Goal: Task Accomplishment & Management: Use online tool/utility

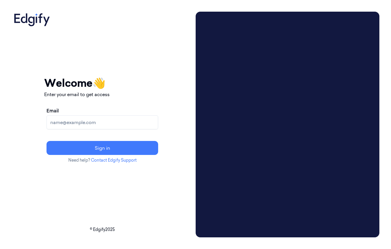
drag, startPoint x: 0, startPoint y: 0, endPoint x: 123, endPoint y: 121, distance: 172.1
click at [98, 121] on input "[EMAIL_ADDRESS][DOMAIN_NAME]" at bounding box center [103, 122] width 112 height 14
drag, startPoint x: 98, startPoint y: 124, endPoint x: 8, endPoint y: 112, distance: 91.2
click at [8, 112] on div "Your session expired - please log in again Email sent - check your inbox for th…" at bounding box center [195, 124] width 391 height 249
type input "e"
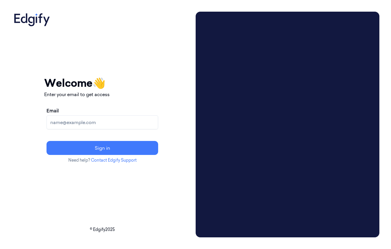
paste input "[EMAIL_ADDRESS]"
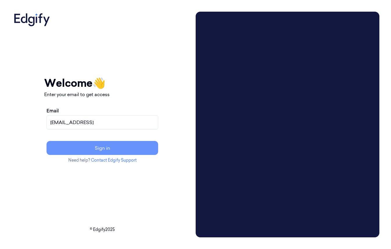
type input "[EMAIL_ADDRESS]"
click at [120, 151] on button "Sign in" at bounding box center [103, 148] width 112 height 14
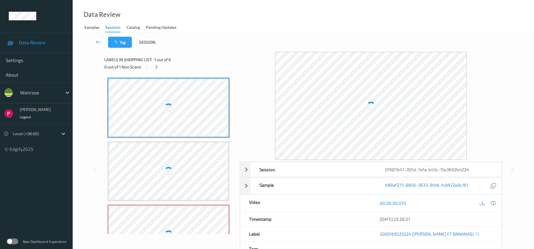
scroll to position [13, 0]
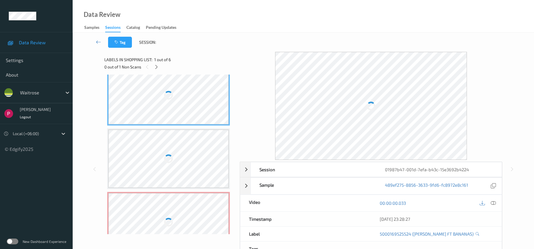
click at [179, 207] on div at bounding box center [168, 222] width 120 height 58
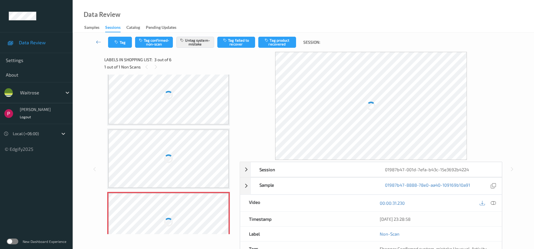
click at [184, 93] on div at bounding box center [168, 95] width 120 height 58
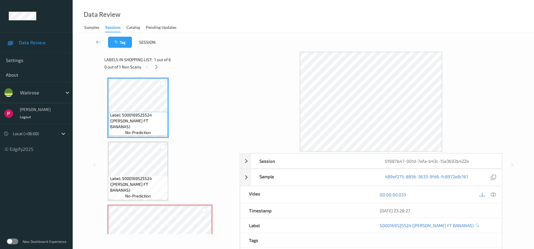
scroll to position [121, 0]
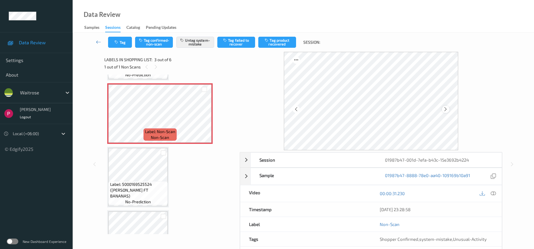
click at [391, 108] on icon at bounding box center [445, 108] width 5 height 5
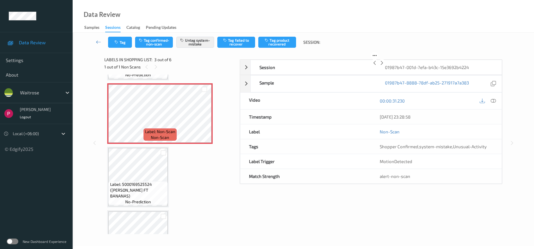
click at [385, 65] on icon at bounding box center [382, 62] width 5 height 5
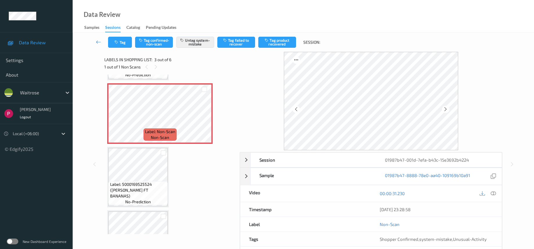
click at [391, 108] on icon at bounding box center [445, 108] width 5 height 5
drag, startPoint x: 445, startPoint y: 108, endPoint x: 225, endPoint y: 110, distance: 219.8
click at [391, 108] on icon at bounding box center [445, 108] width 5 height 5
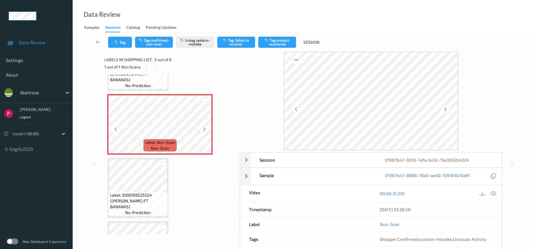
scroll to position [0, 0]
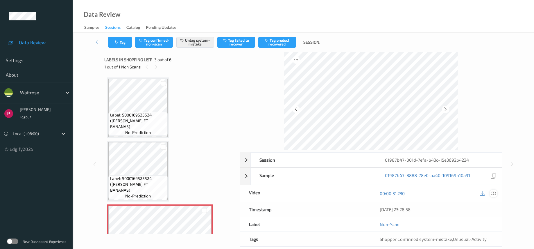
click at [391, 194] on icon at bounding box center [493, 192] width 5 height 5
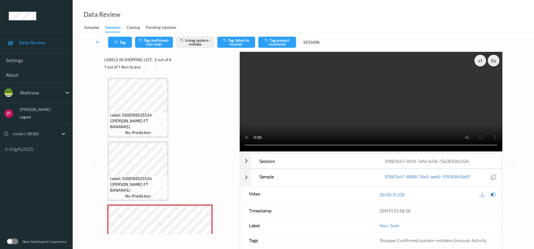
click at [369, 103] on video at bounding box center [371, 101] width 263 height 99
